Goal: Task Accomplishment & Management: Manage account settings

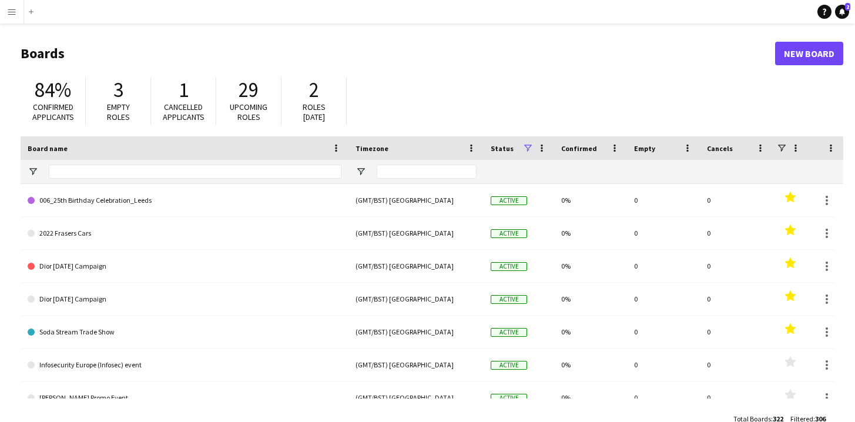
click at [16, 15] on app-icon "Menu" at bounding box center [11, 11] width 9 height 9
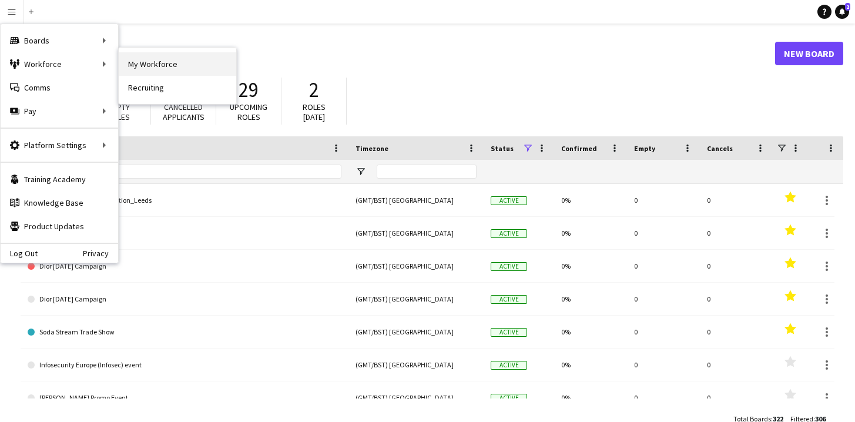
click at [146, 65] on link "My Workforce" at bounding box center [178, 64] width 118 height 24
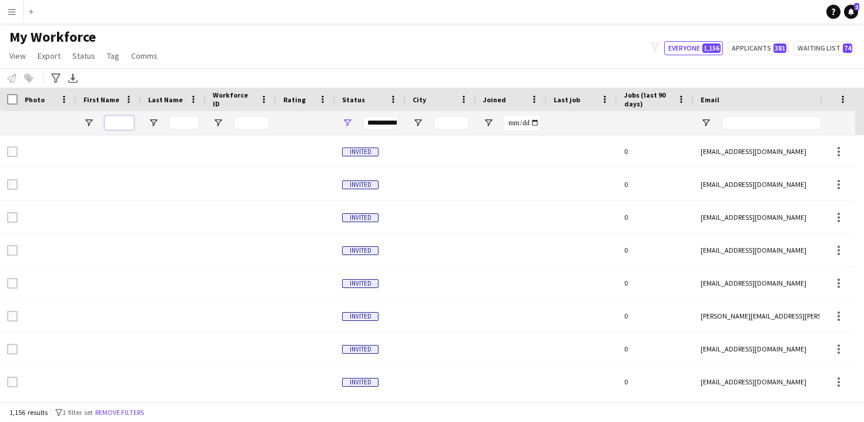
click at [113, 124] on input "First Name Filter Input" at bounding box center [119, 123] width 29 height 14
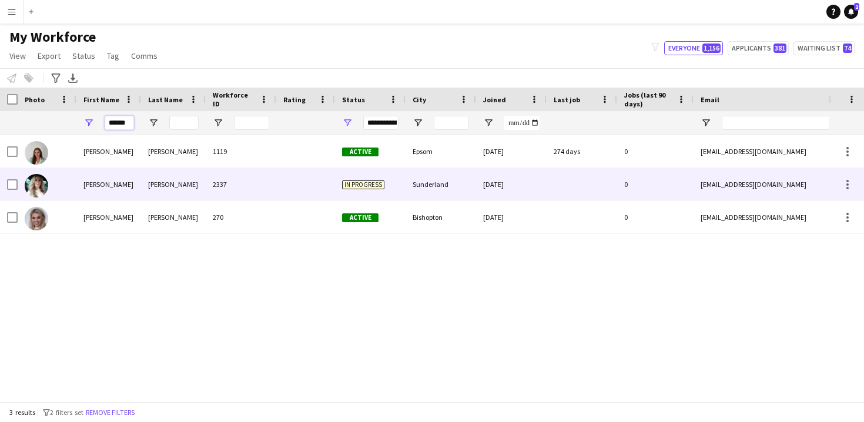
type input "******"
click at [270, 185] on div "2337" at bounding box center [241, 184] width 71 height 32
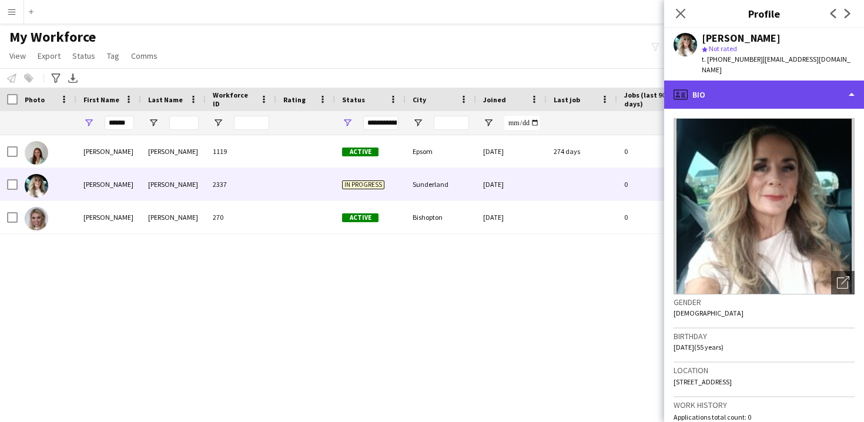
click at [797, 91] on div "profile Bio" at bounding box center [764, 94] width 200 height 28
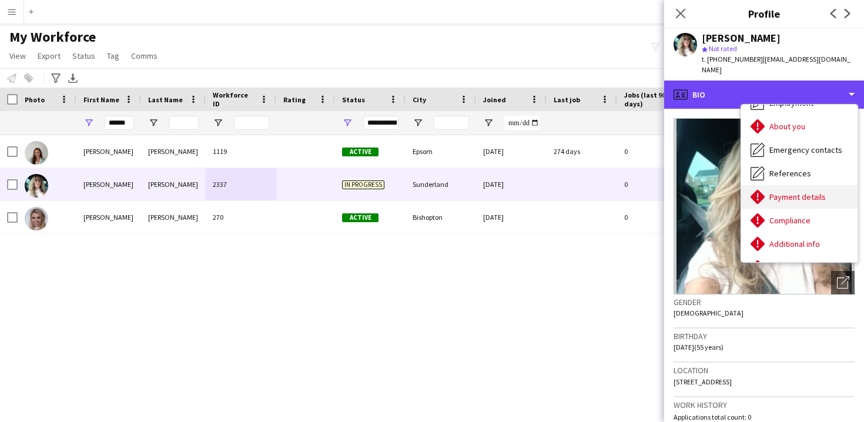
scroll to position [58, 0]
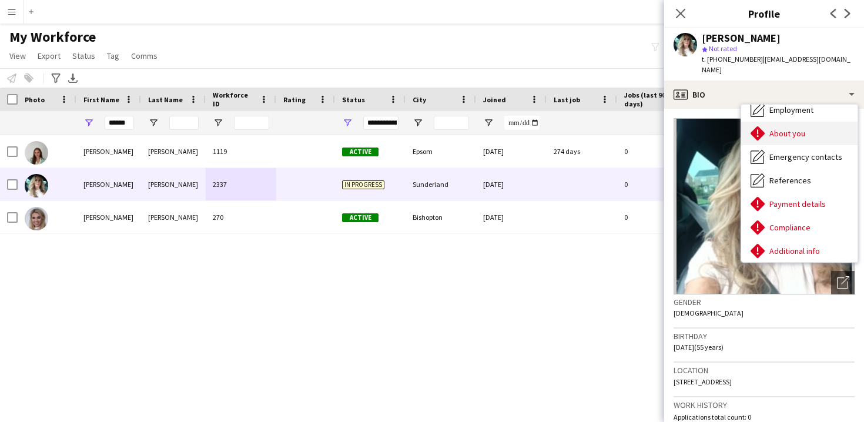
click at [823, 123] on div "About you About you" at bounding box center [799, 134] width 116 height 24
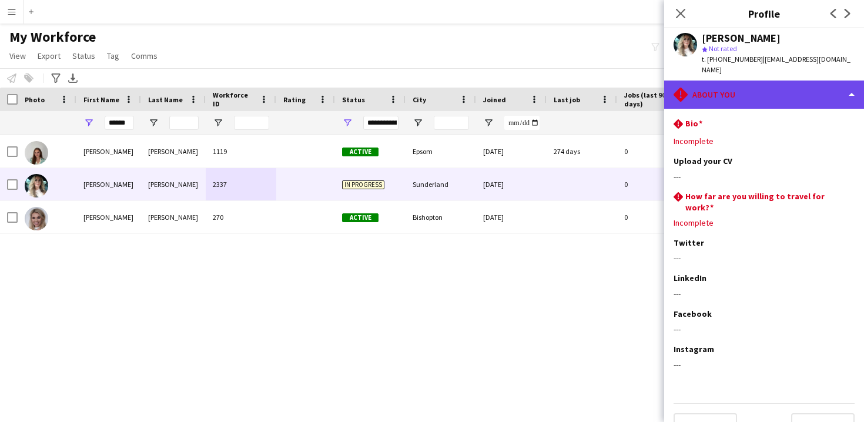
click at [825, 81] on div "rhombus-alert About you" at bounding box center [764, 94] width 200 height 28
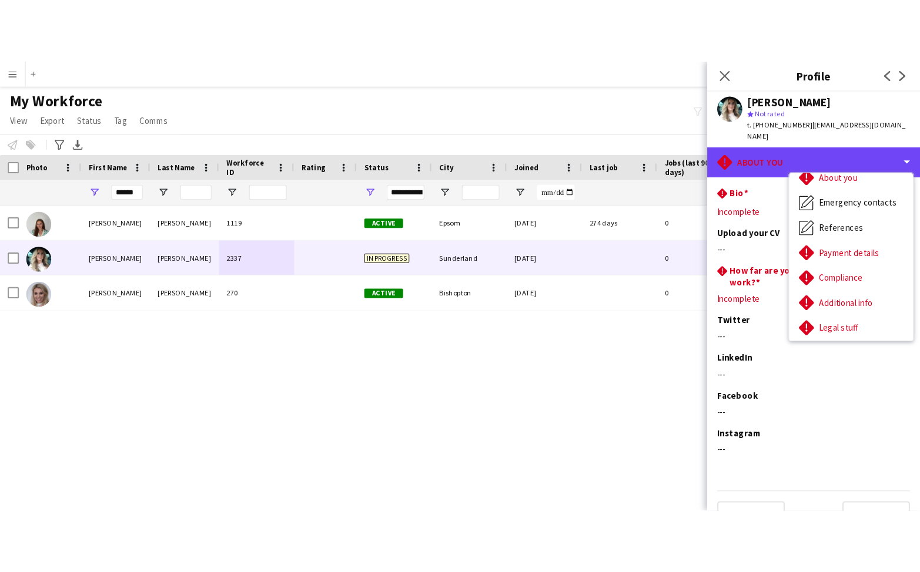
scroll to position [79, 0]
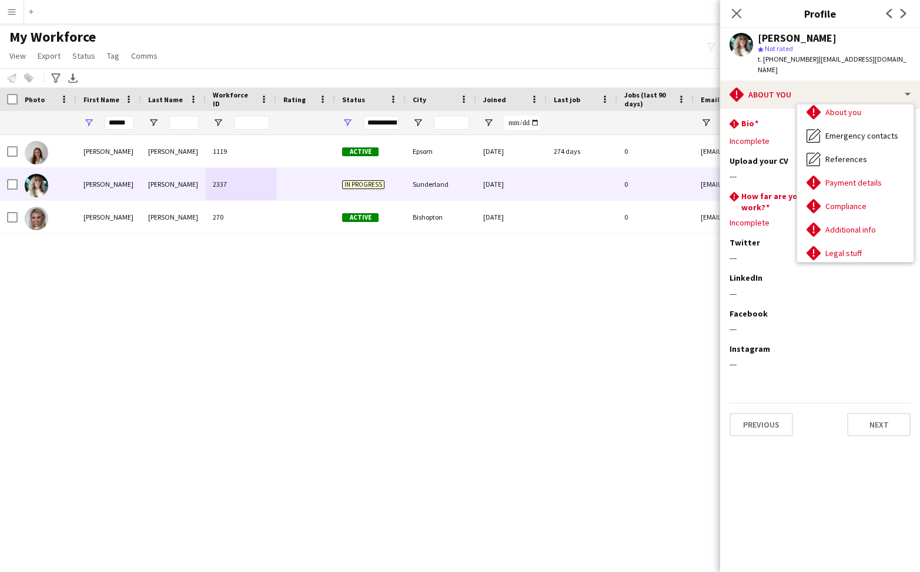
click at [12, 13] on app-icon "Menu" at bounding box center [11, 11] width 9 height 9
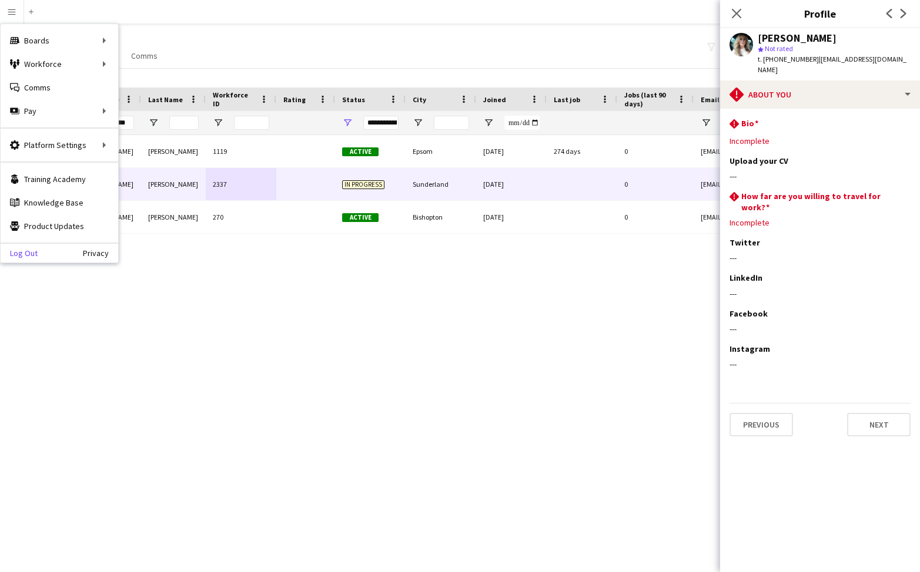
click at [27, 253] on link "Log Out" at bounding box center [19, 253] width 37 height 9
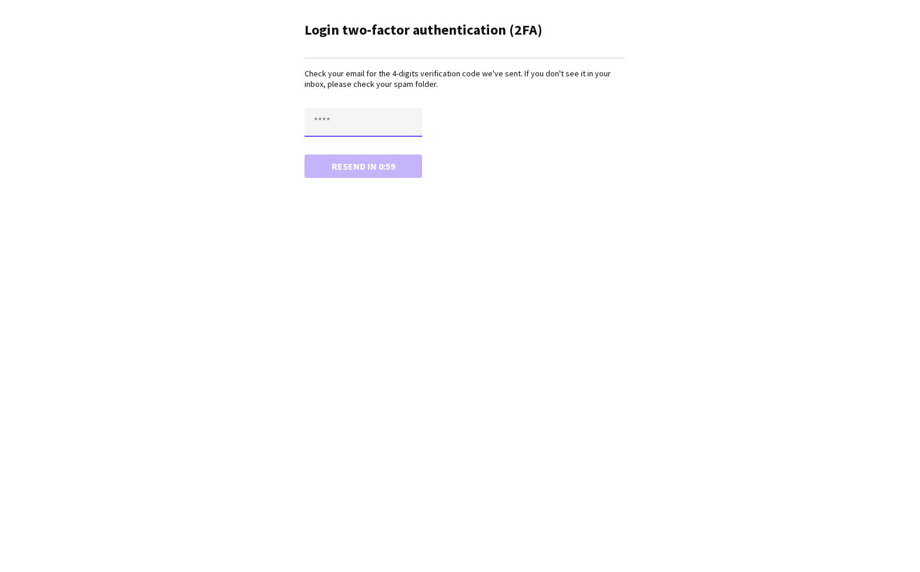
click at [318, 123] on input "text" at bounding box center [363, 122] width 118 height 29
type input "****"
click at [304, 155] on button "Confirm" at bounding box center [363, 167] width 118 height 24
